Goal: Find specific page/section: Find specific page/section

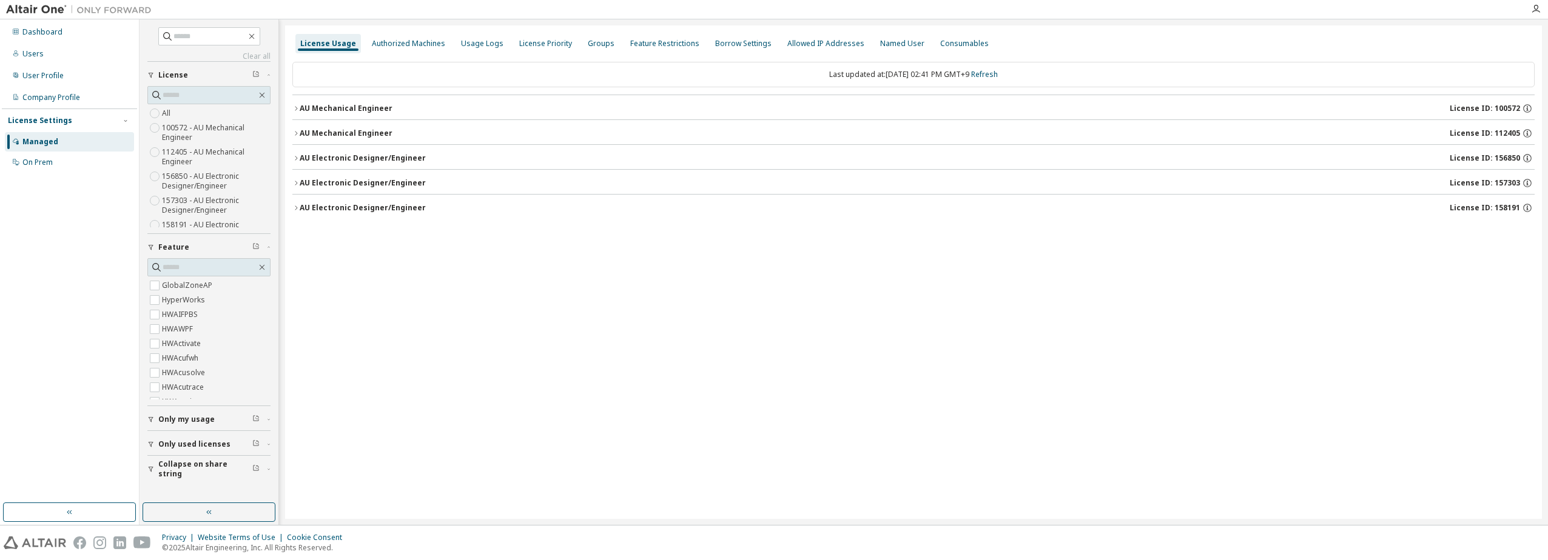
scroll to position [15, 0]
click at [61, 32] on div "Dashboard" at bounding box center [69, 31] width 129 height 19
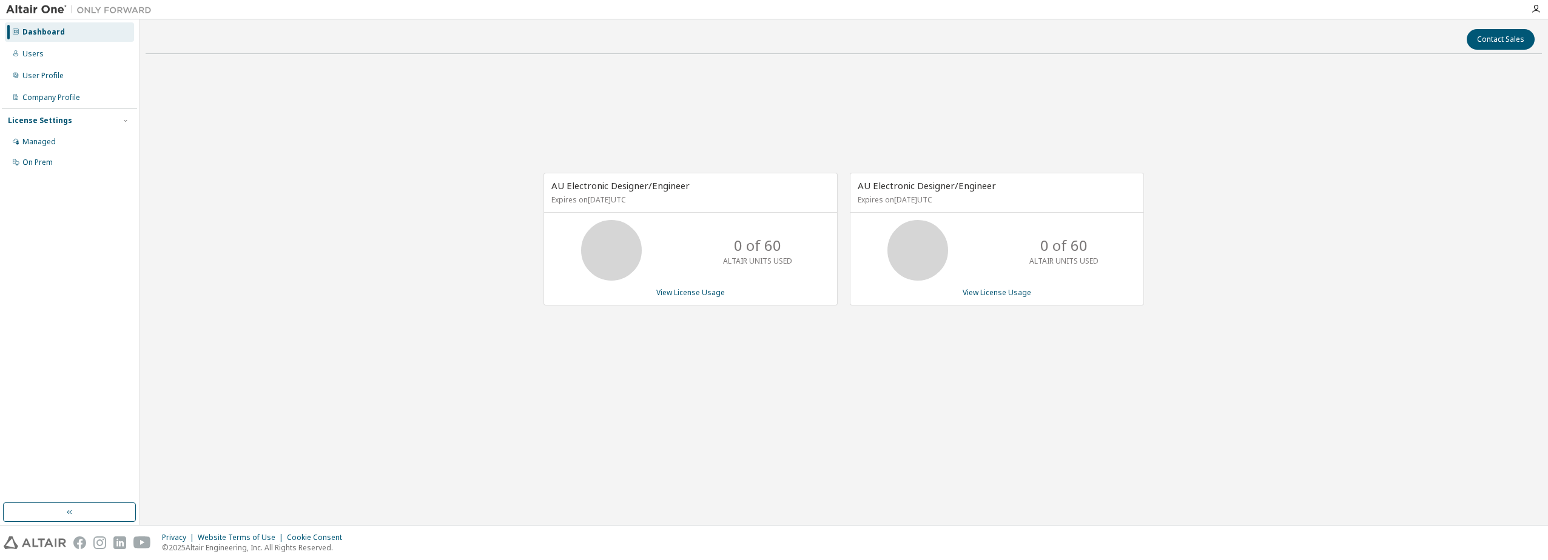
click at [1007, 403] on div "AU Electronic Designer/Engineer Expires on [DATE] UTC 0 of 60 ALTAIR UNITS USED…" at bounding box center [844, 246] width 1396 height 364
